Goal: Task Accomplishment & Management: Manage account settings

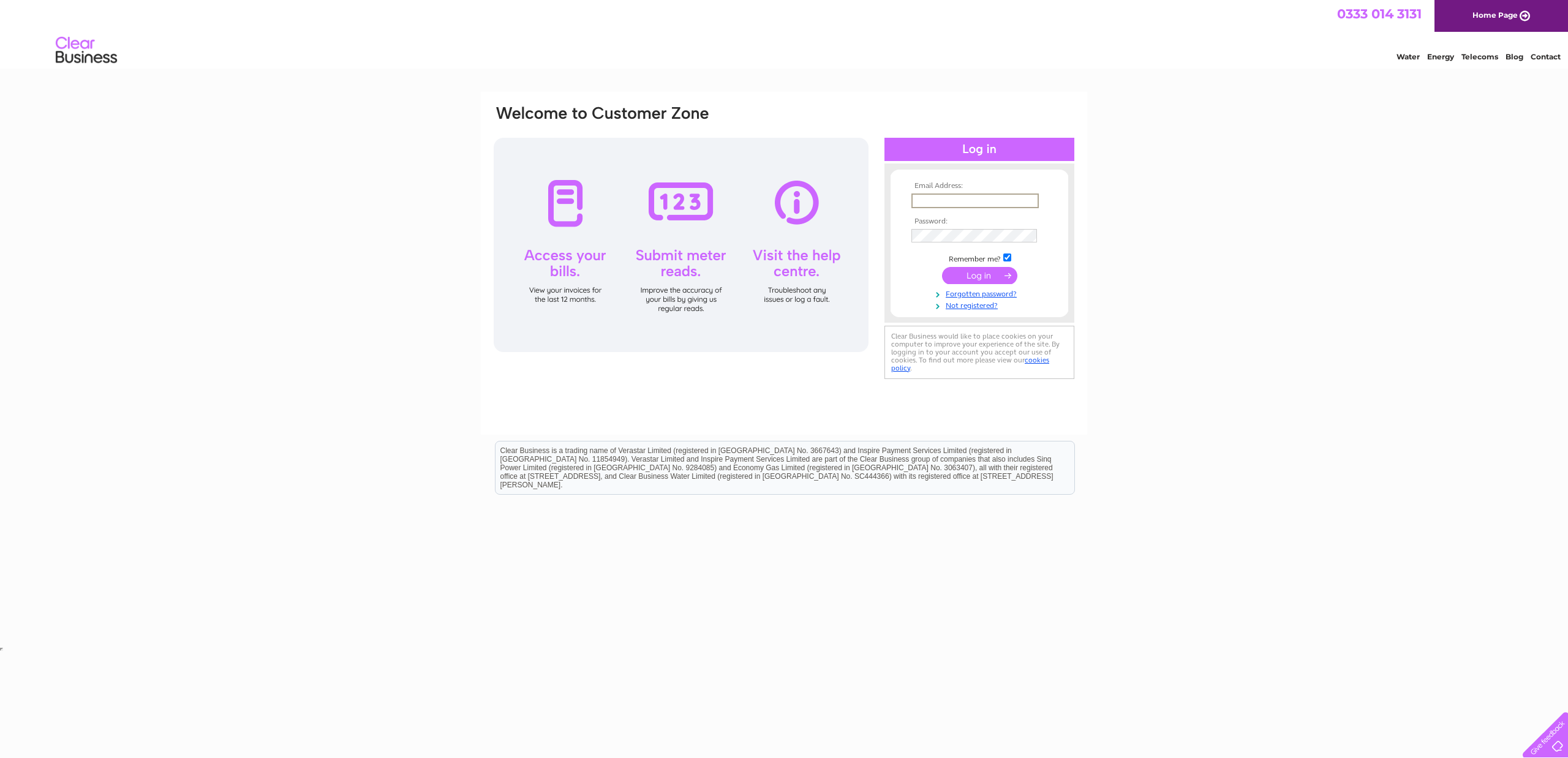
click at [939, 195] on input "text" at bounding box center [975, 201] width 128 height 15
type input "[EMAIL_ADDRESS][DOMAIN_NAME]"
drag, startPoint x: 1167, startPoint y: 373, endPoint x: 1151, endPoint y: 366, distance: 17.5
click at [1167, 373] on div "Email Address: [EMAIL_ADDRESS][DOMAIN_NAME] Password:" at bounding box center [784, 367] width 1568 height 553
click at [967, 272] on input "submit" at bounding box center [980, 274] width 75 height 17
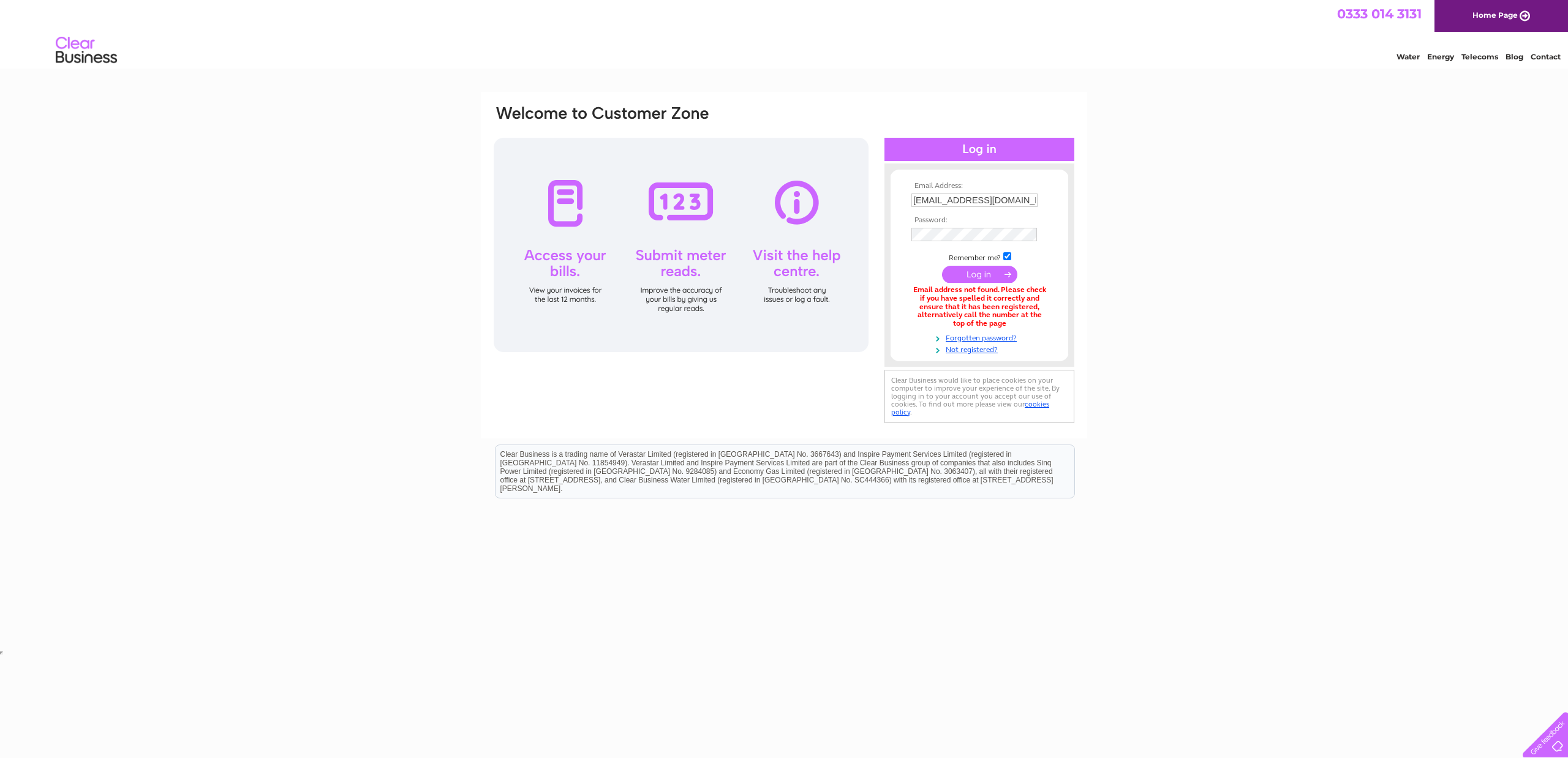
drag, startPoint x: 1175, startPoint y: 241, endPoint x: 1194, endPoint y: 230, distance: 22.0
click at [1176, 241] on div "Email Address: [EMAIL_ADDRESS][DOMAIN_NAME] Password:" at bounding box center [784, 369] width 1568 height 556
